Goal: Navigation & Orientation: Find specific page/section

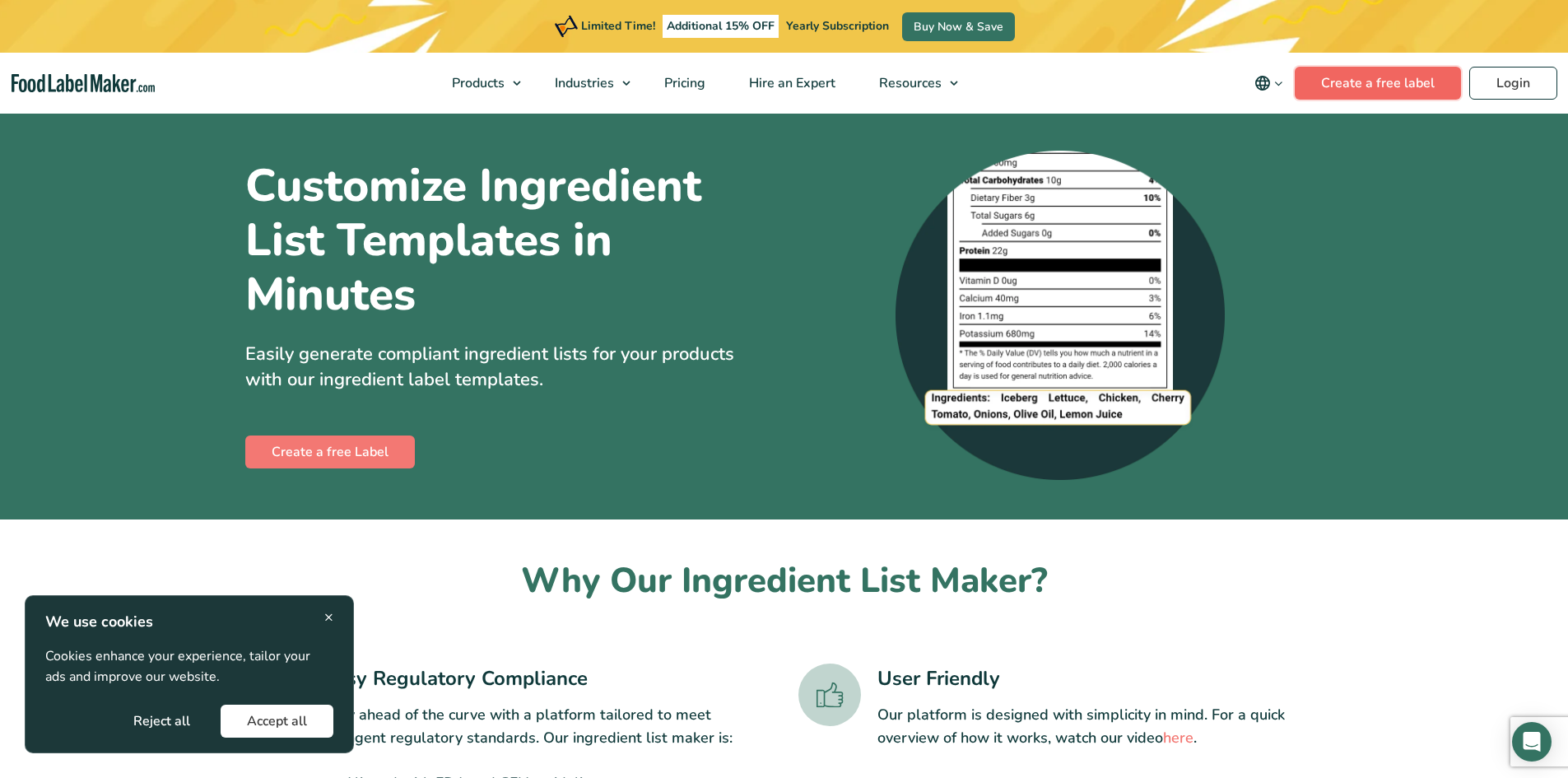
click at [1361, 83] on link "Create a free label" at bounding box center [1378, 82] width 167 height 33
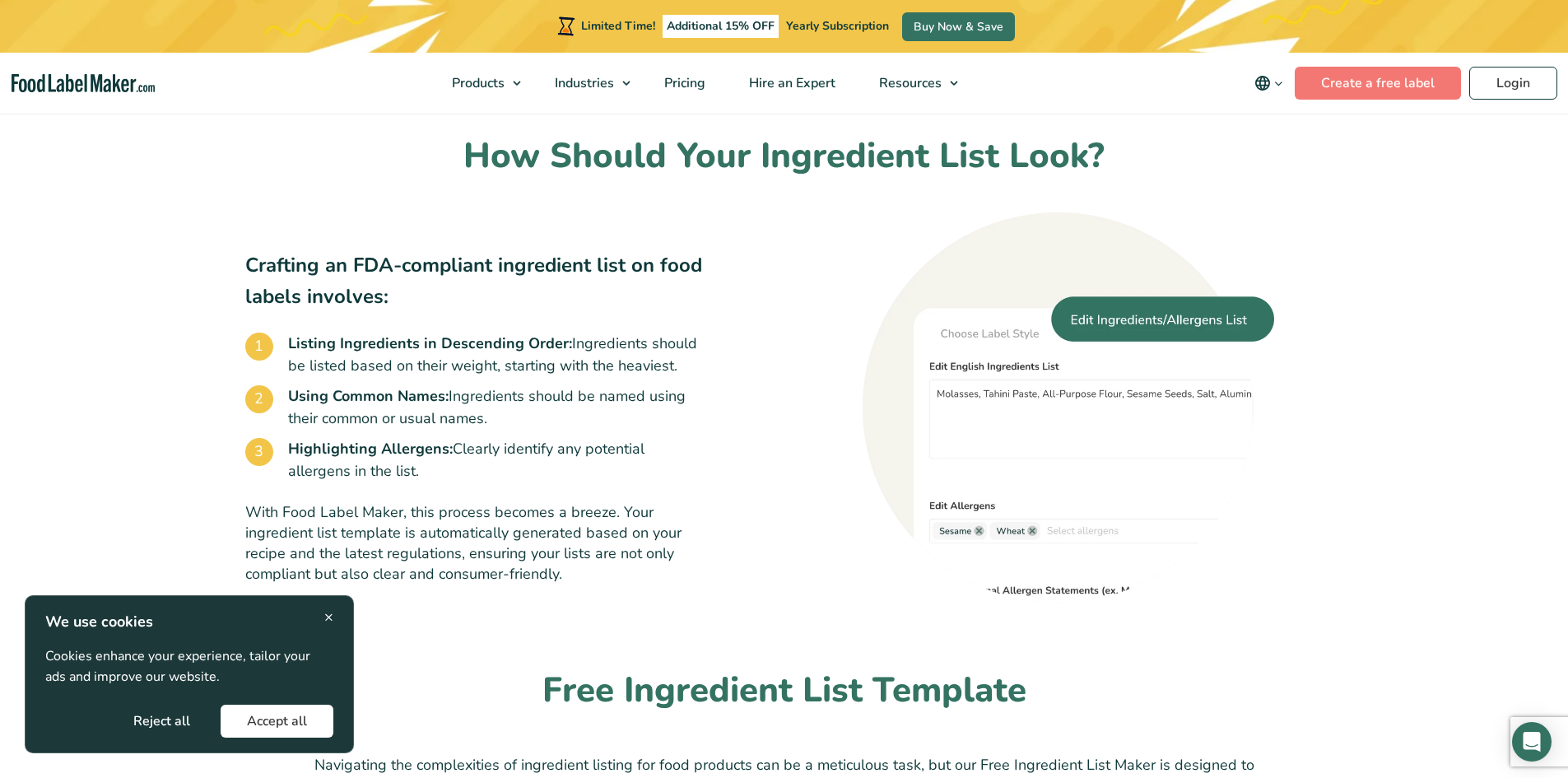
scroll to position [905, 0]
click at [482, 84] on span "Products" at bounding box center [476, 82] width 59 height 18
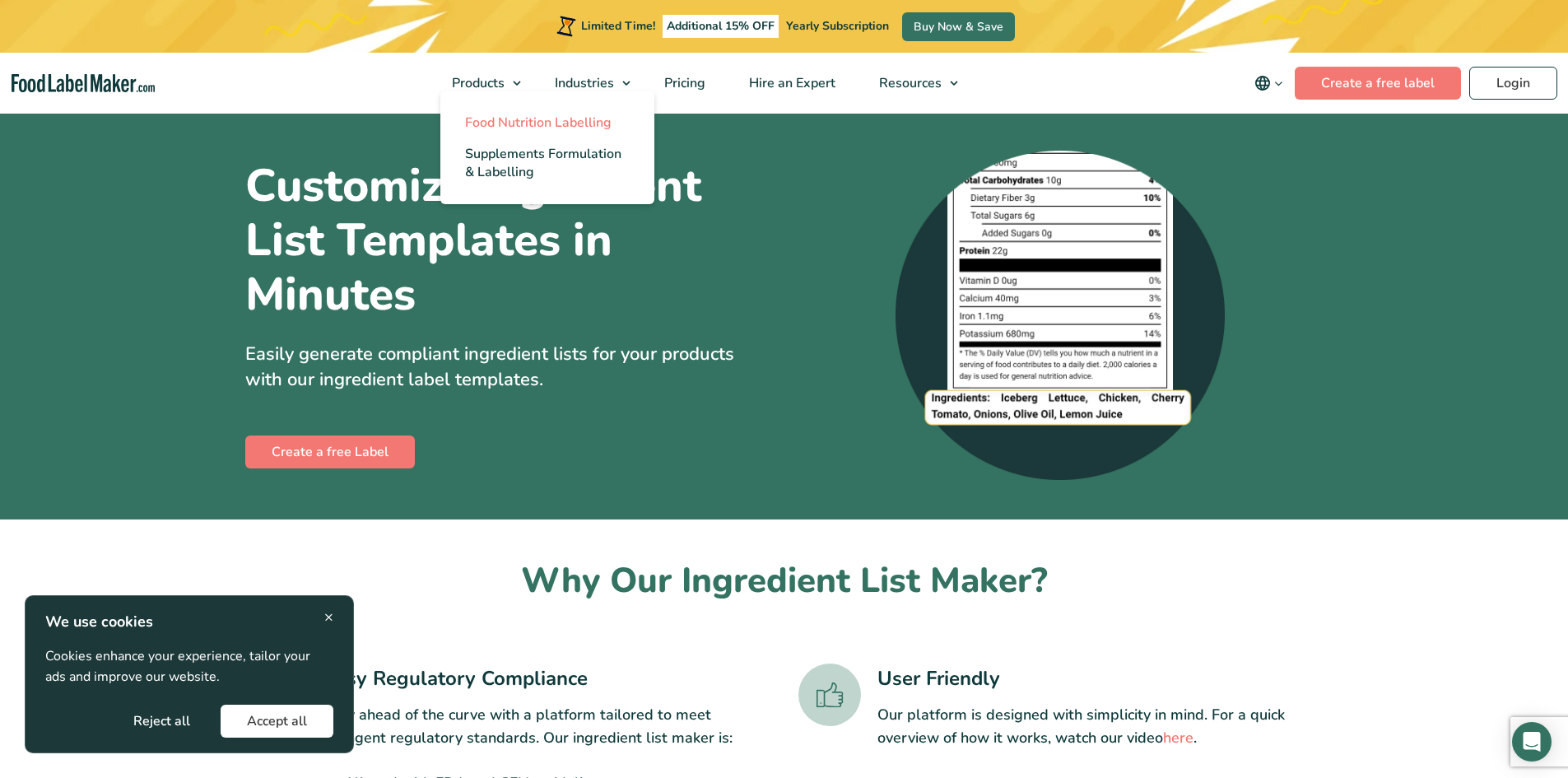
click at [530, 118] on span "Food Nutrition Labelling" at bounding box center [538, 122] width 147 height 18
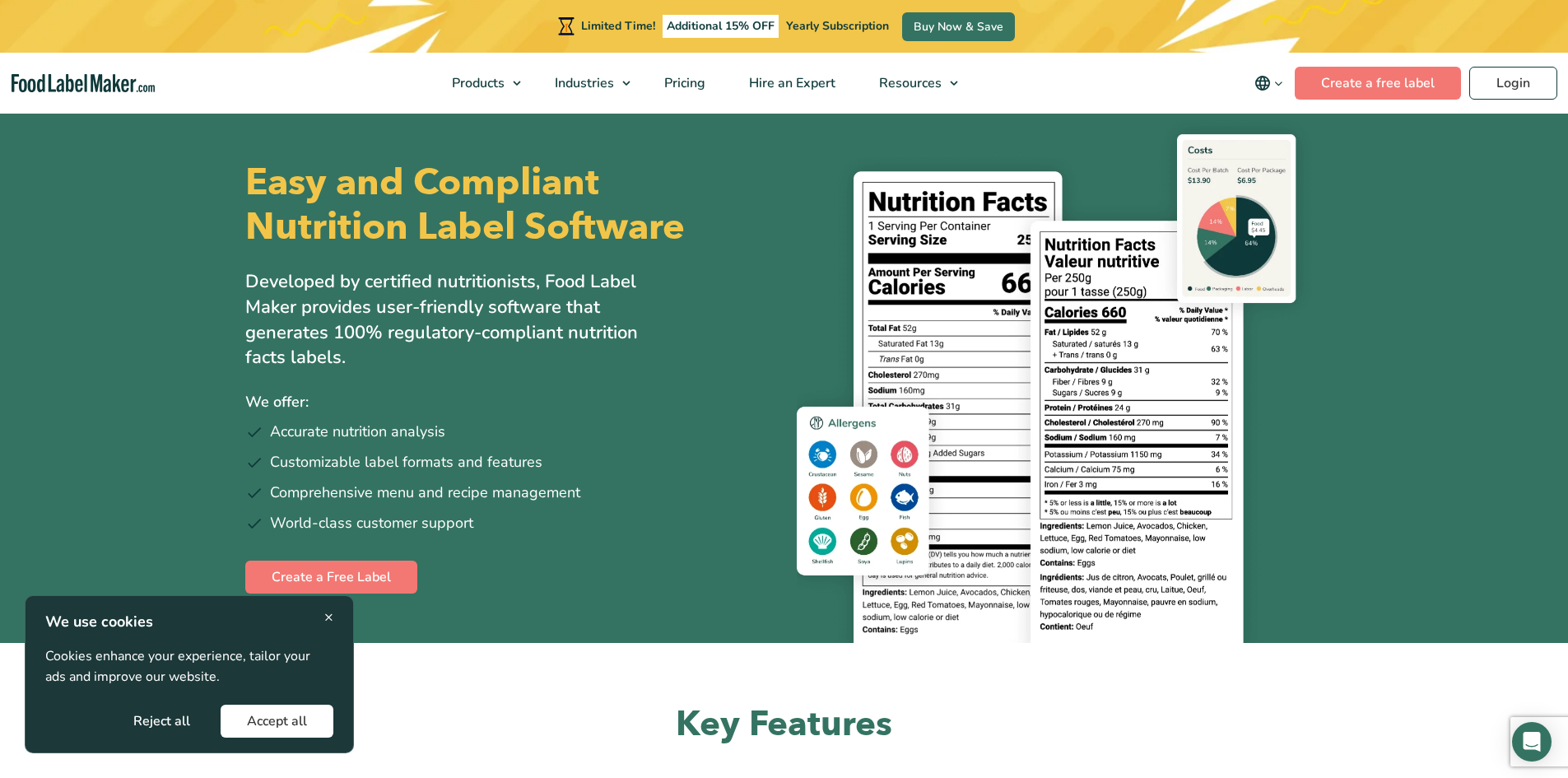
click at [118, 79] on img "main navigation" at bounding box center [82, 83] width 143 height 19
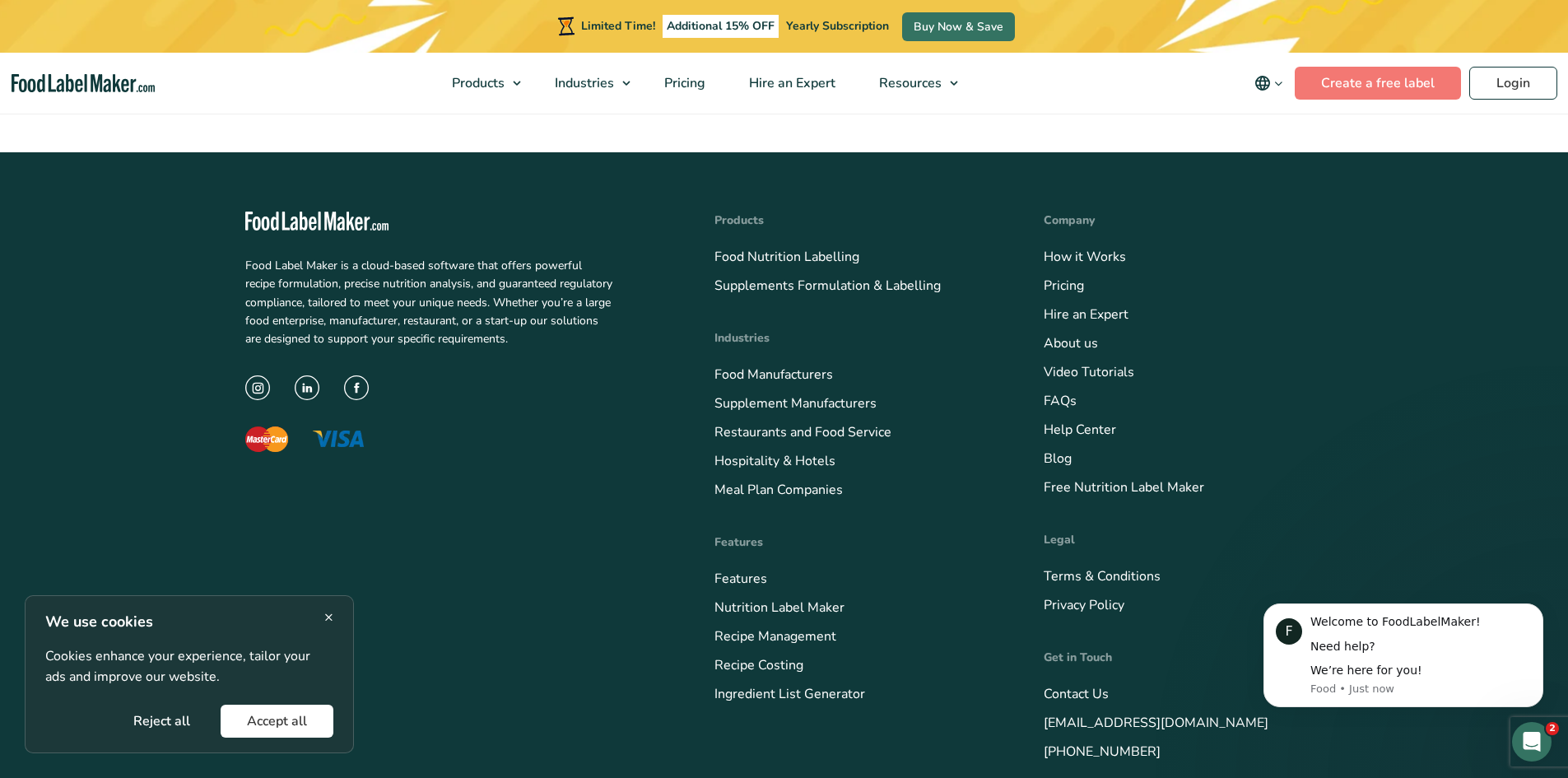
scroll to position [5762, 0]
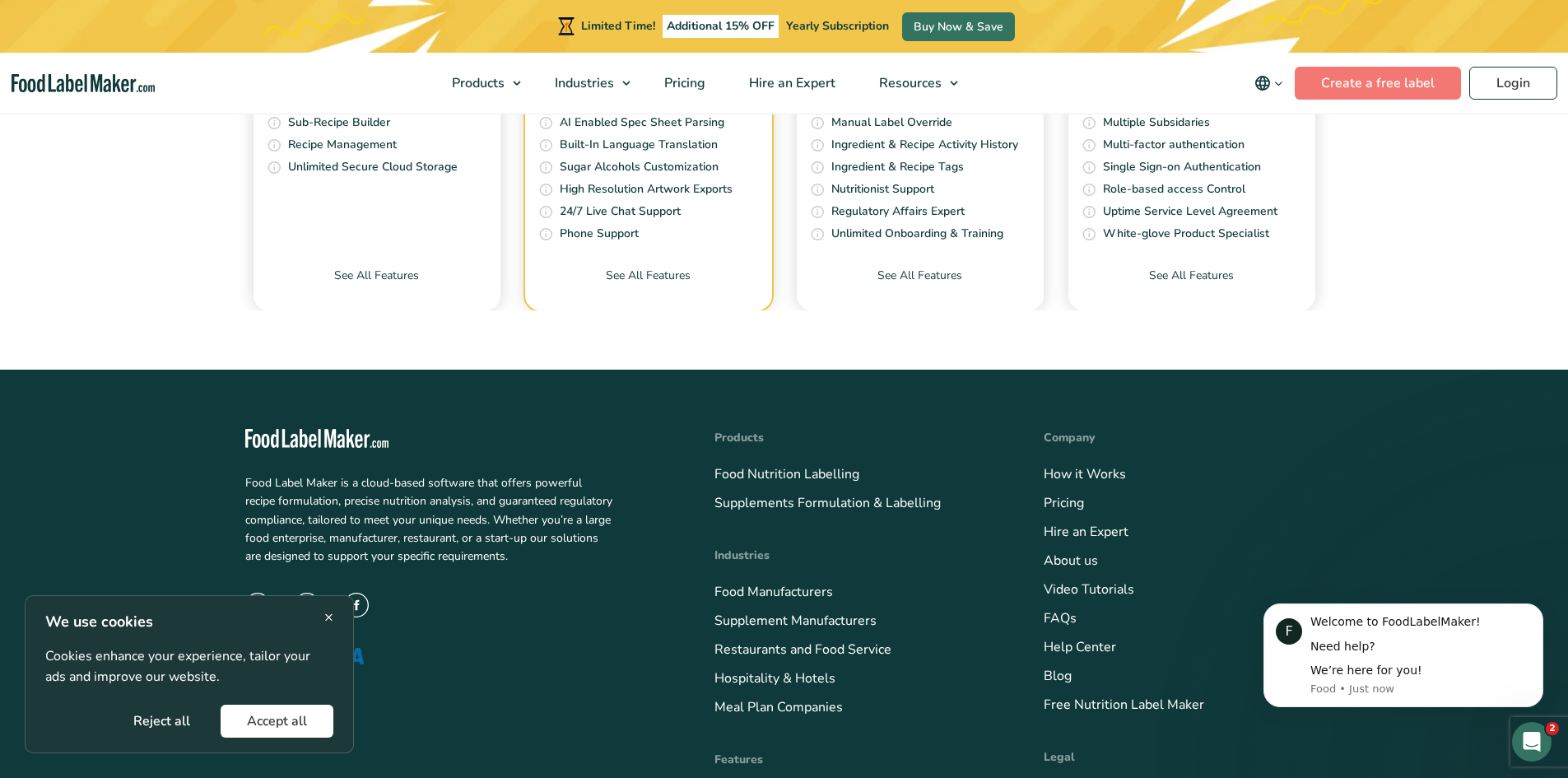
drag, startPoint x: 259, startPoint y: 726, endPoint x: 218, endPoint y: 646, distance: 89.9
click at [259, 726] on button "Accept all" at bounding box center [277, 721] width 112 height 33
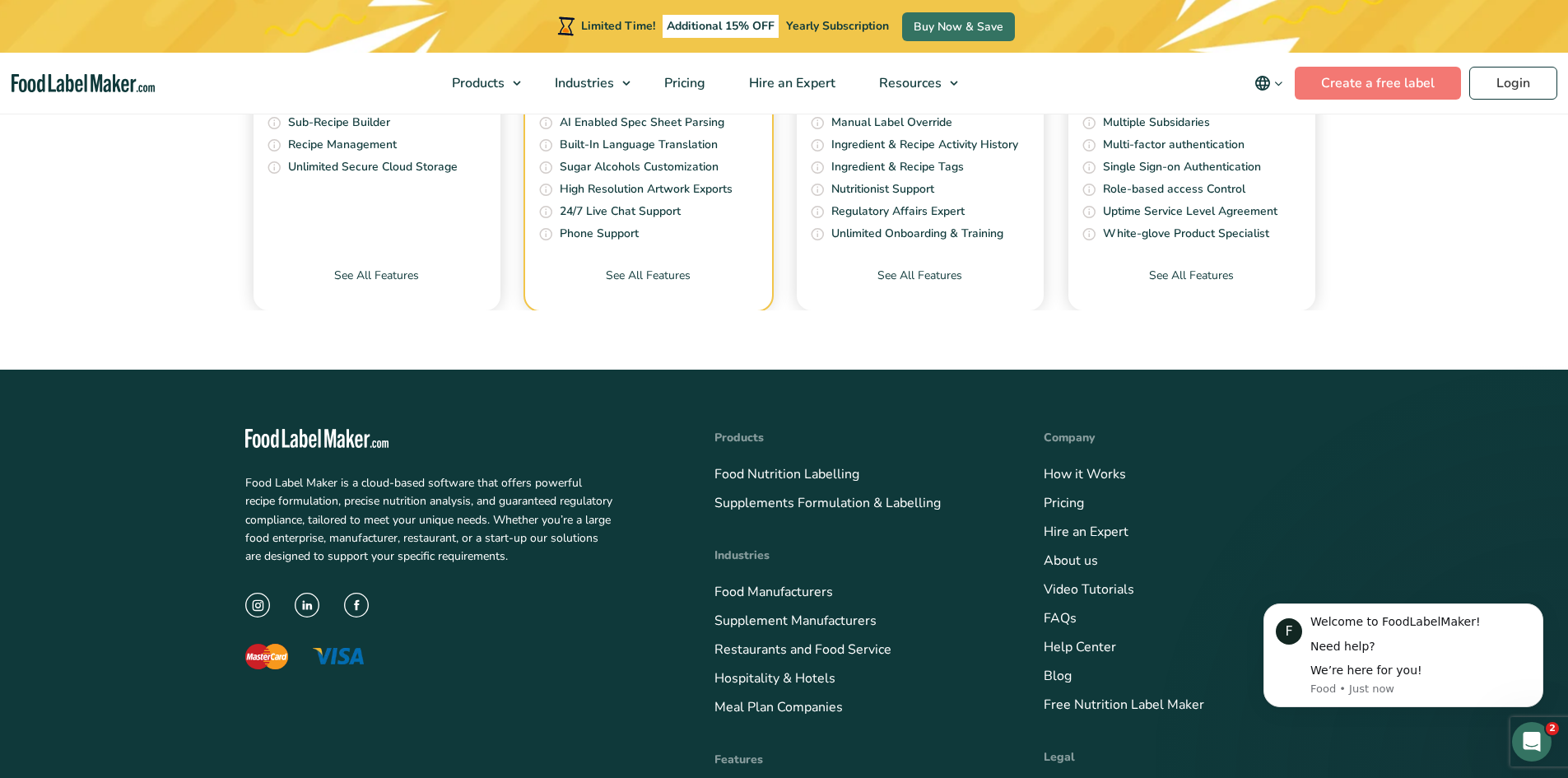
scroll to position [5926, 0]
